Goal: Task Accomplishment & Management: Use online tool/utility

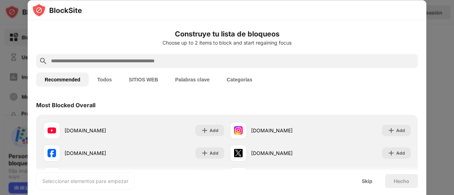
click at [117, 62] on input "text" at bounding box center [232, 61] width 364 height 9
paste input "**********"
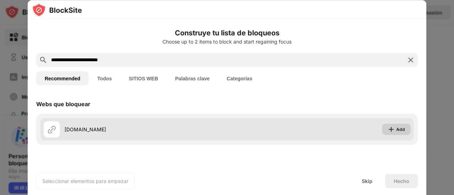
type input "**********"
click at [400, 131] on div "Add" at bounding box center [400, 129] width 9 height 7
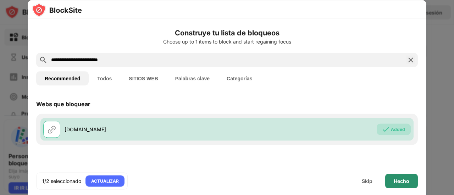
click at [400, 185] on div "Hecho" at bounding box center [401, 181] width 33 height 14
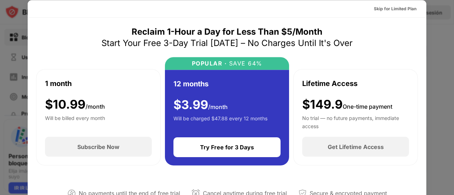
click at [451, 54] on div at bounding box center [227, 97] width 454 height 195
click at [437, 35] on div at bounding box center [227, 97] width 454 height 195
click at [8, 22] on div at bounding box center [227, 97] width 454 height 195
click at [373, 8] on div "Skip for Limited Plan" at bounding box center [394, 8] width 43 height 7
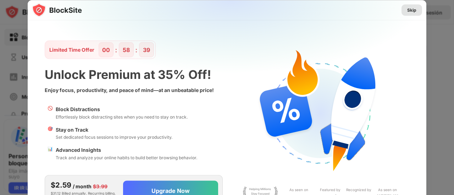
click at [412, 14] on div "Skip" at bounding box center [411, 9] width 21 height 11
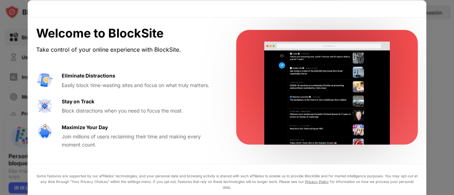
drag, startPoint x: 453, startPoint y: 103, endPoint x: 449, endPoint y: 139, distance: 36.0
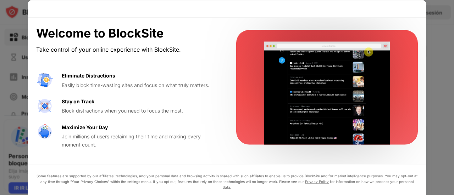
click at [449, 139] on div at bounding box center [227, 97] width 454 height 195
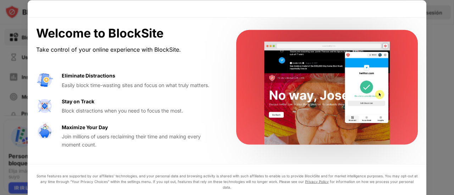
click at [402, 12] on div at bounding box center [227, 8] width 398 height 17
